Goal: Task Accomplishment & Management: Manage account settings

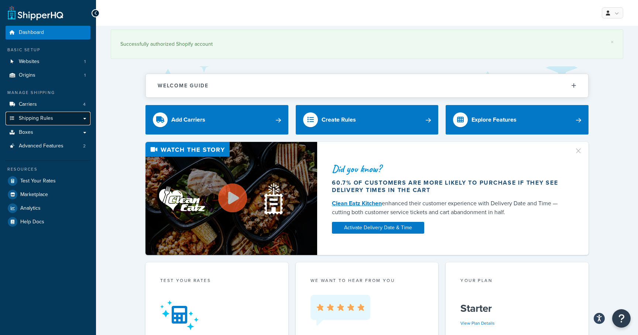
click at [58, 119] on link "Shipping Rules" at bounding box center [48, 119] width 85 height 14
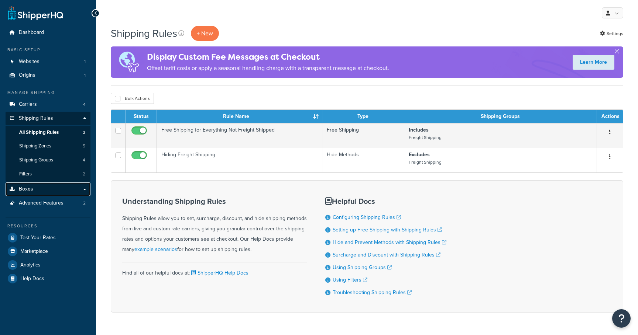
click at [49, 191] on link "Boxes" at bounding box center [48, 190] width 85 height 14
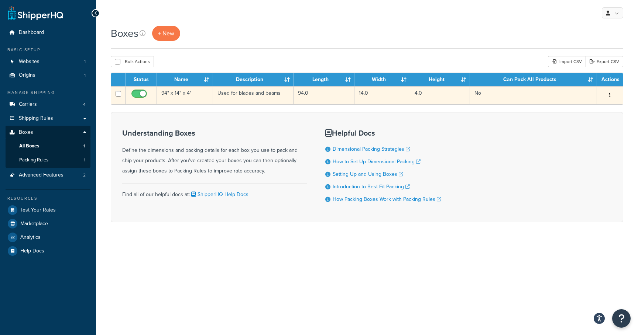
click at [612, 97] on button "button" at bounding box center [609, 96] width 10 height 12
click at [592, 108] on link "Edit" at bounding box center [585, 109] width 58 height 15
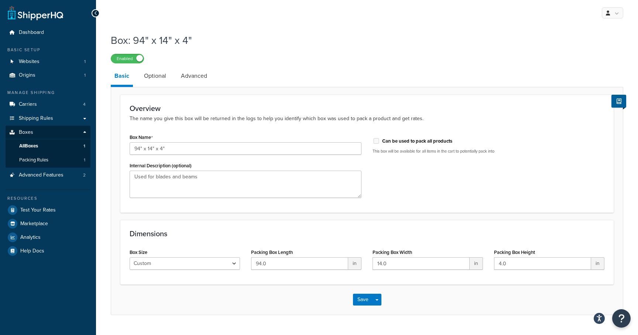
scroll to position [18, 0]
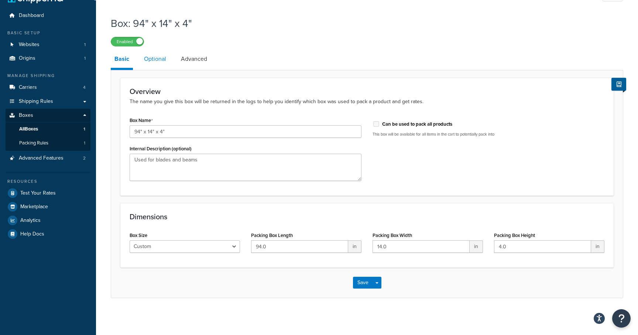
click at [155, 61] on link "Optional" at bounding box center [155, 59] width 30 height 18
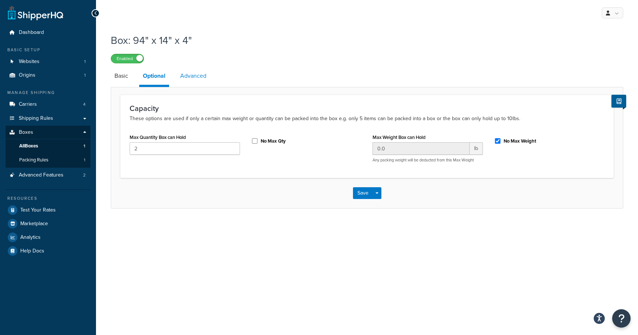
click at [196, 74] on link "Advanced" at bounding box center [193, 76] width 34 height 18
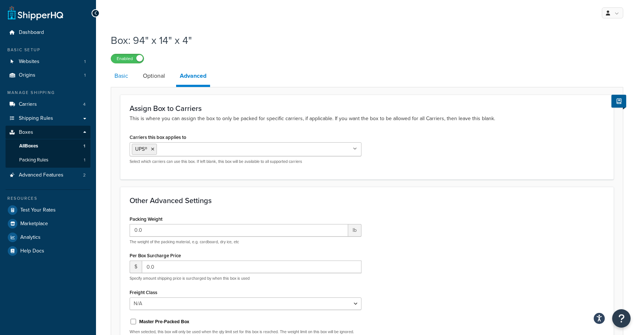
click at [125, 77] on link "Basic" at bounding box center [121, 76] width 21 height 18
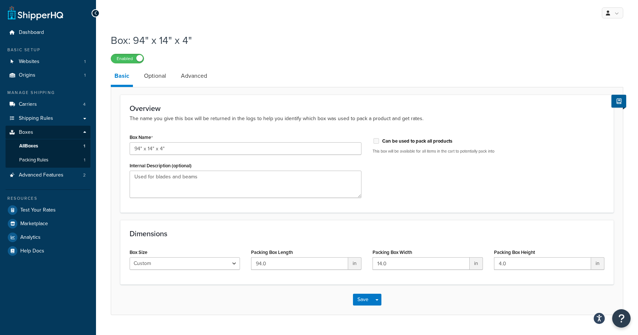
scroll to position [18, 0]
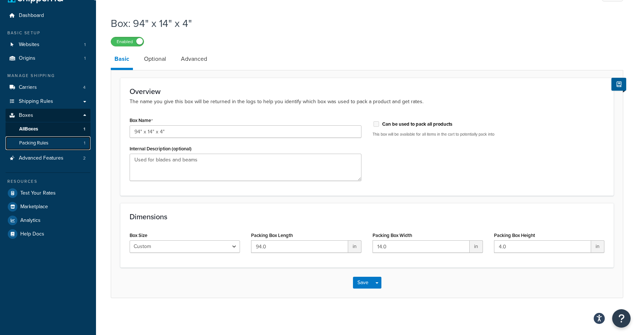
click at [54, 145] on link "Packing Rules 1" at bounding box center [48, 144] width 85 height 14
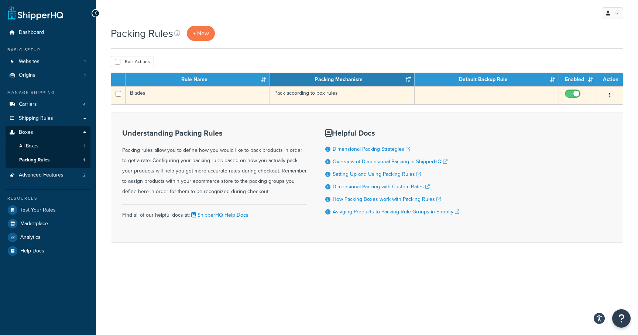
click at [614, 94] on button "button" at bounding box center [609, 96] width 10 height 12
click at [592, 106] on link "Edit" at bounding box center [580, 110] width 58 height 15
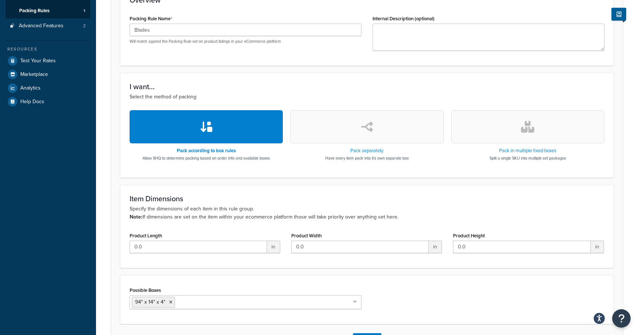
scroll to position [156, 0]
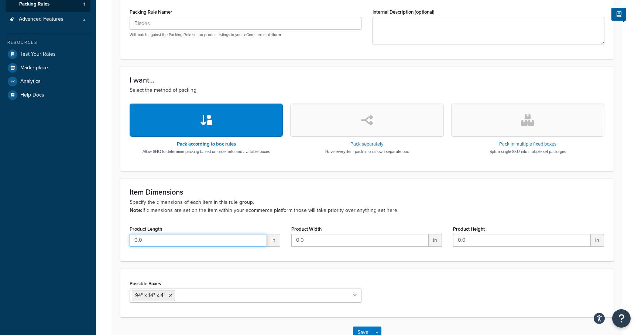
click at [238, 238] on input "0.0" at bounding box center [198, 240] width 137 height 13
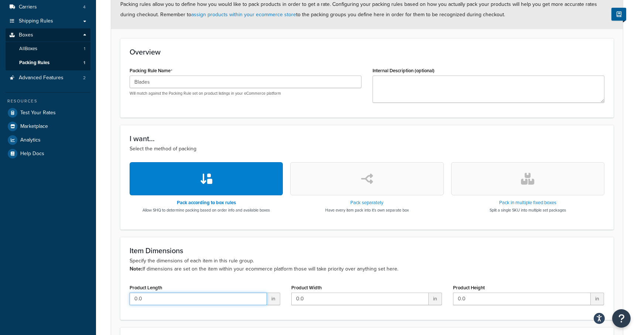
scroll to position [0, 0]
